Goal: Check status

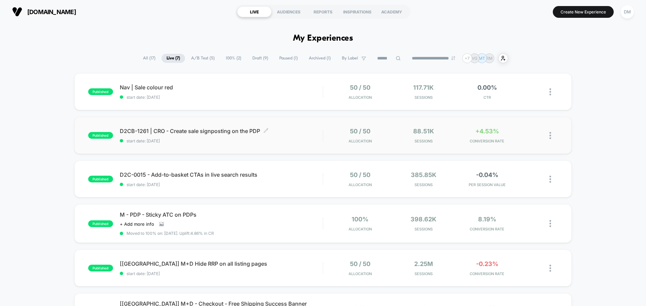
click at [250, 143] on span "start date: [DATE]" at bounding box center [221, 141] width 203 height 5
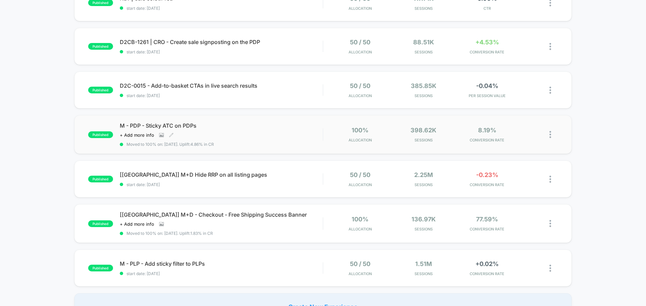
scroll to position [101, 0]
